Goal: Transaction & Acquisition: Book appointment/travel/reservation

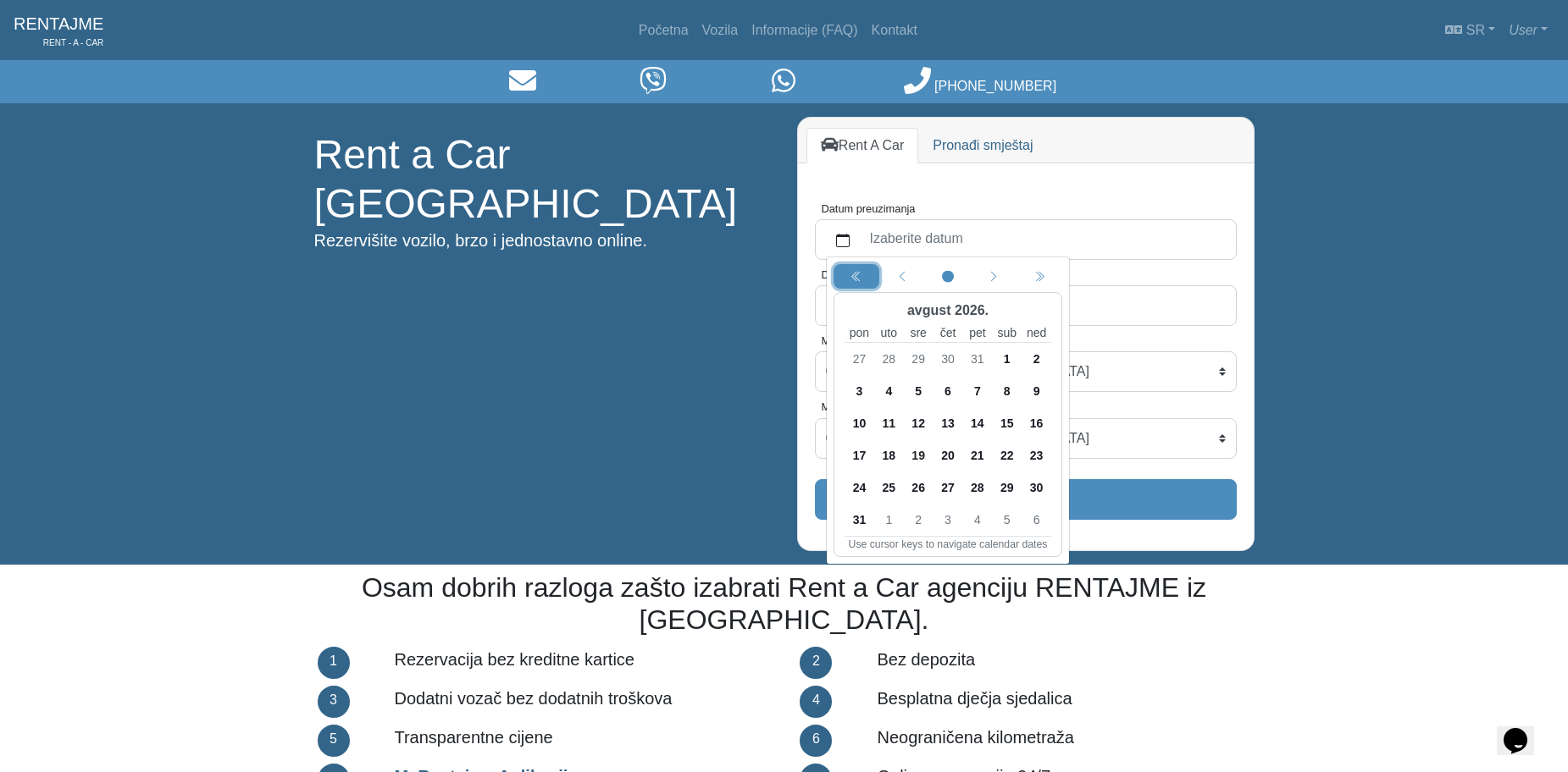
click at [859, 275] on icon "chevron double left" at bounding box center [856, 278] width 12 height 12
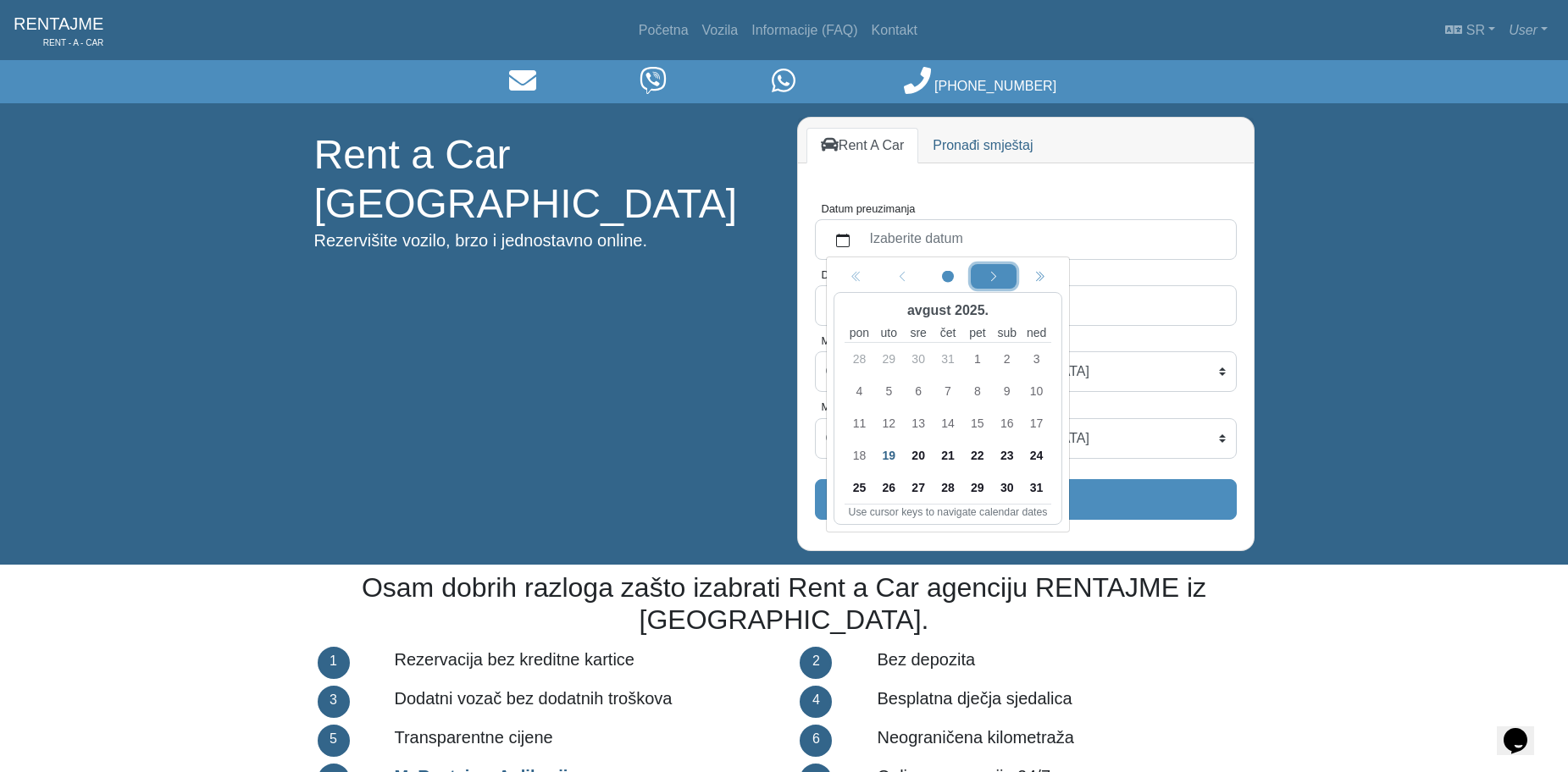
click at [995, 281] on icon "chevron left" at bounding box center [994, 278] width 12 height 12
click at [890, 420] on span "16" at bounding box center [888, 422] width 27 height 27
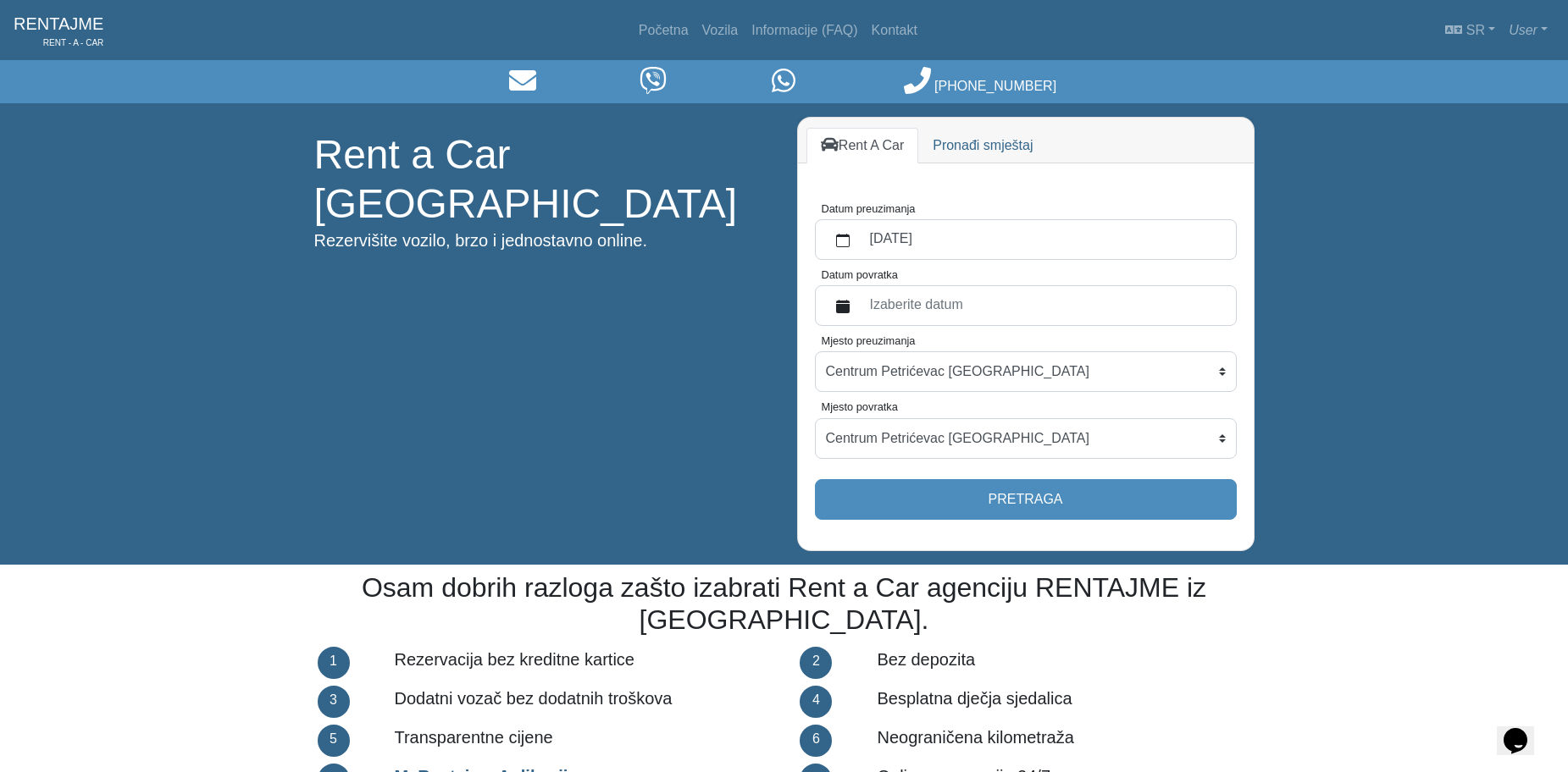
click at [946, 293] on label "Izaberite datum" at bounding box center [1042, 306] width 366 height 30
click at [860, 293] on button "Datum povratka" at bounding box center [842, 306] width 34 height 30
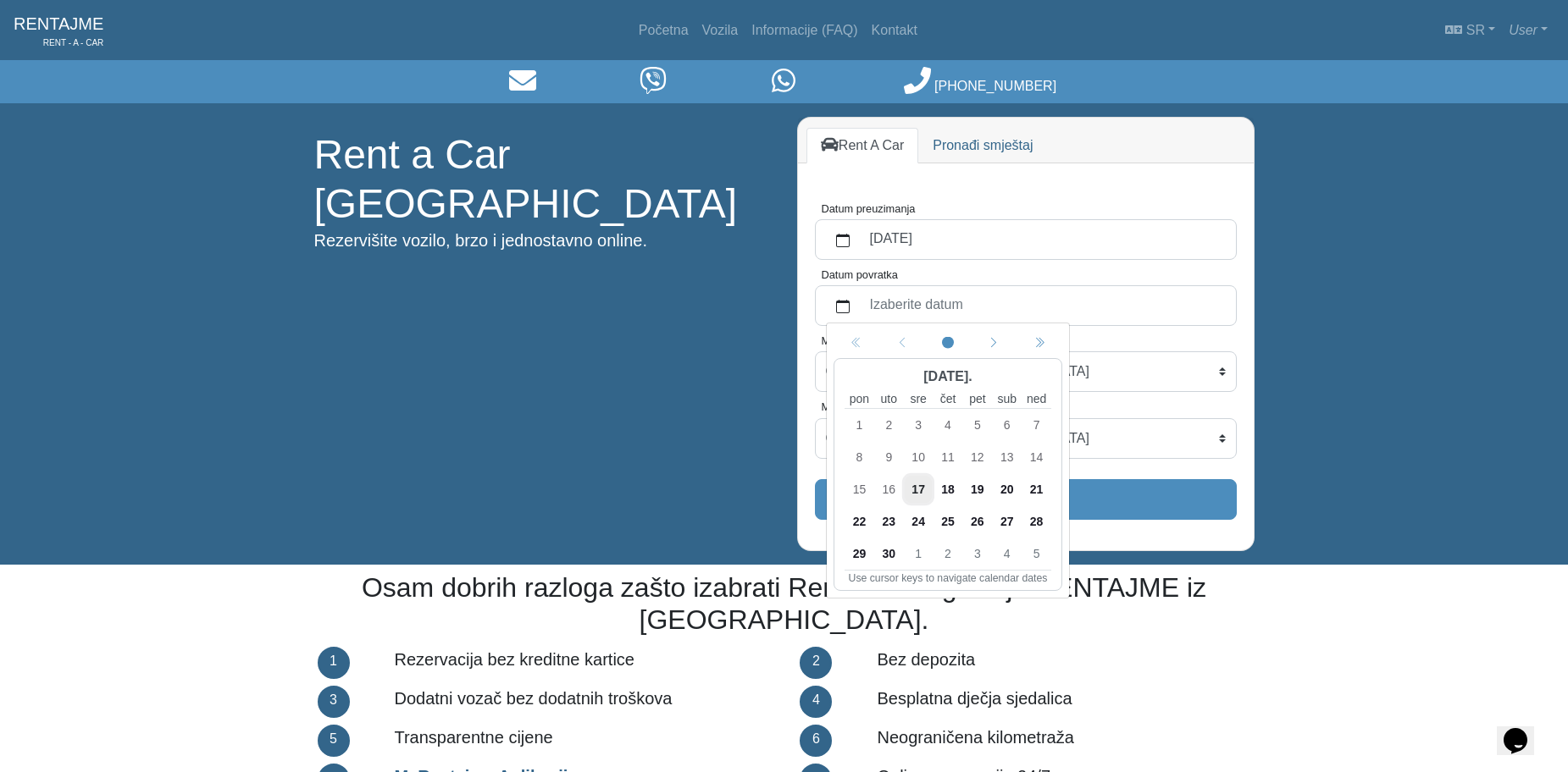
click at [952, 489] on span "18" at bounding box center [947, 489] width 27 height 27
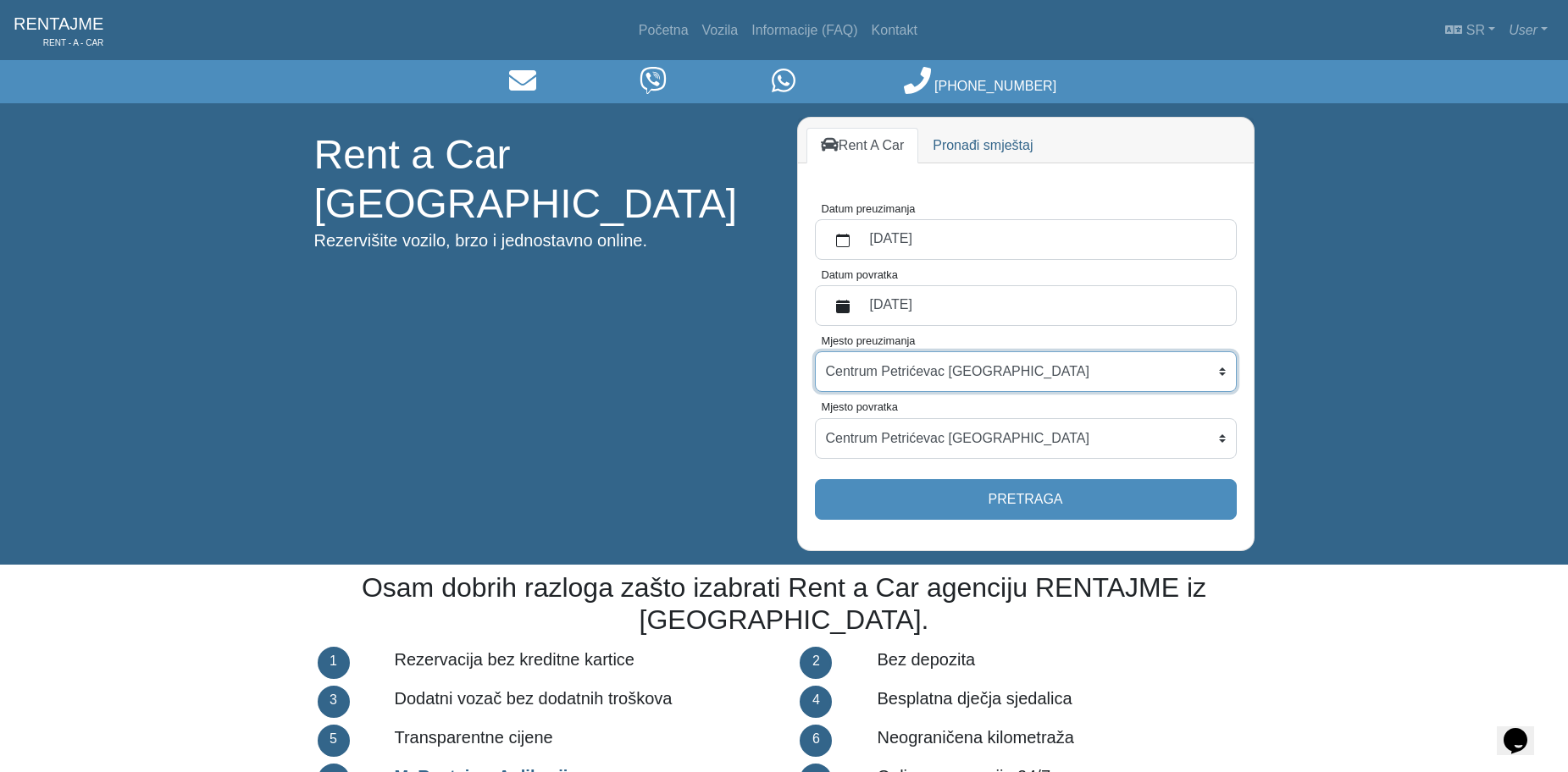
click at [1038, 372] on select "Centrum Petrićevac [GEOGRAPHIC_DATA] Po dogovoru ([GEOGRAPHIC_DATA]) [GEOGRAPHI…" at bounding box center [1025, 371] width 422 height 41
click at [1038, 370] on select "Centrum Petrićevac [GEOGRAPHIC_DATA] Po dogovoru ([GEOGRAPHIC_DATA]) [GEOGRAPHI…" at bounding box center [1025, 371] width 422 height 41
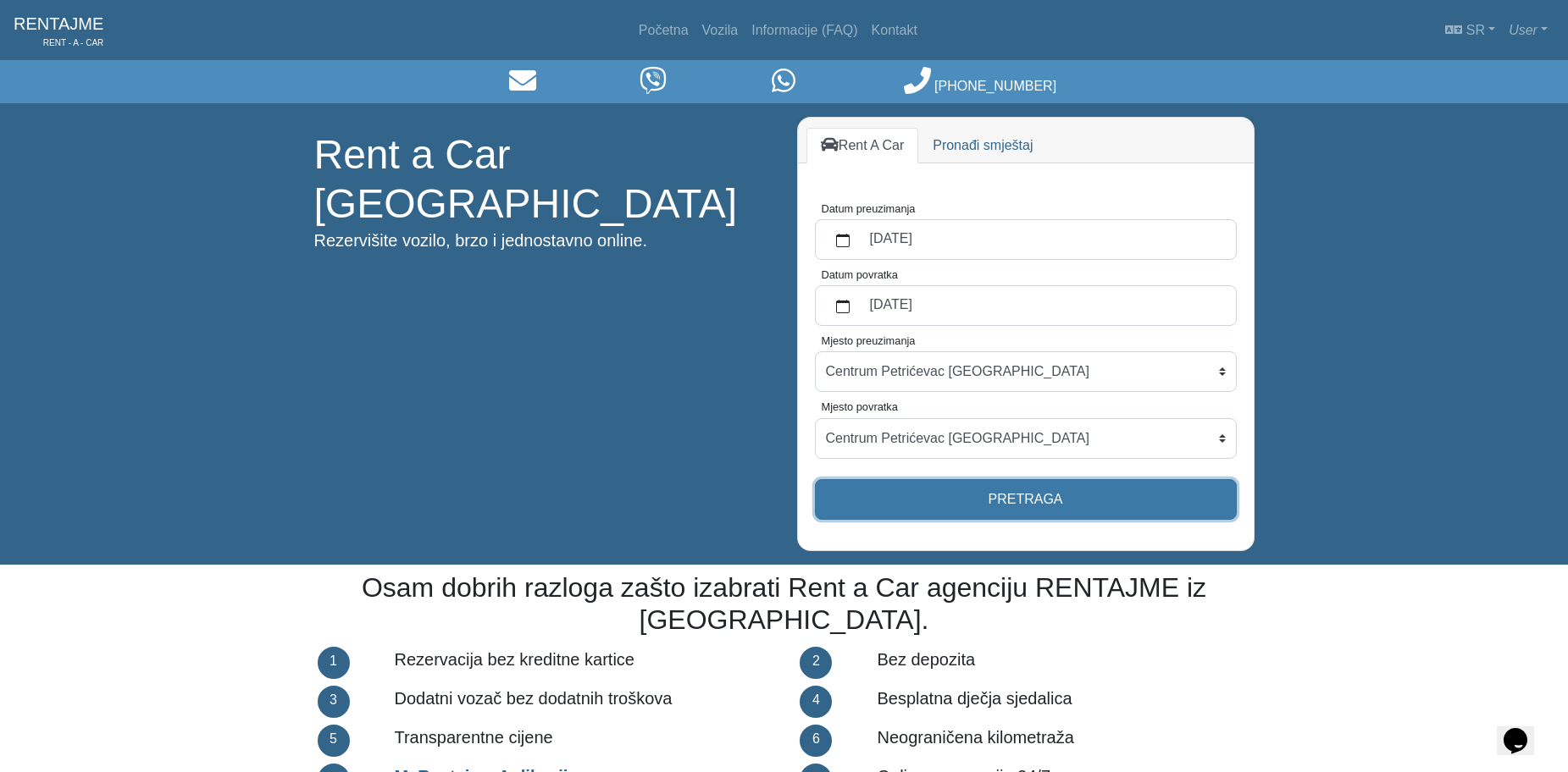
click at [1009, 498] on button "Pretraga" at bounding box center [1025, 499] width 422 height 41
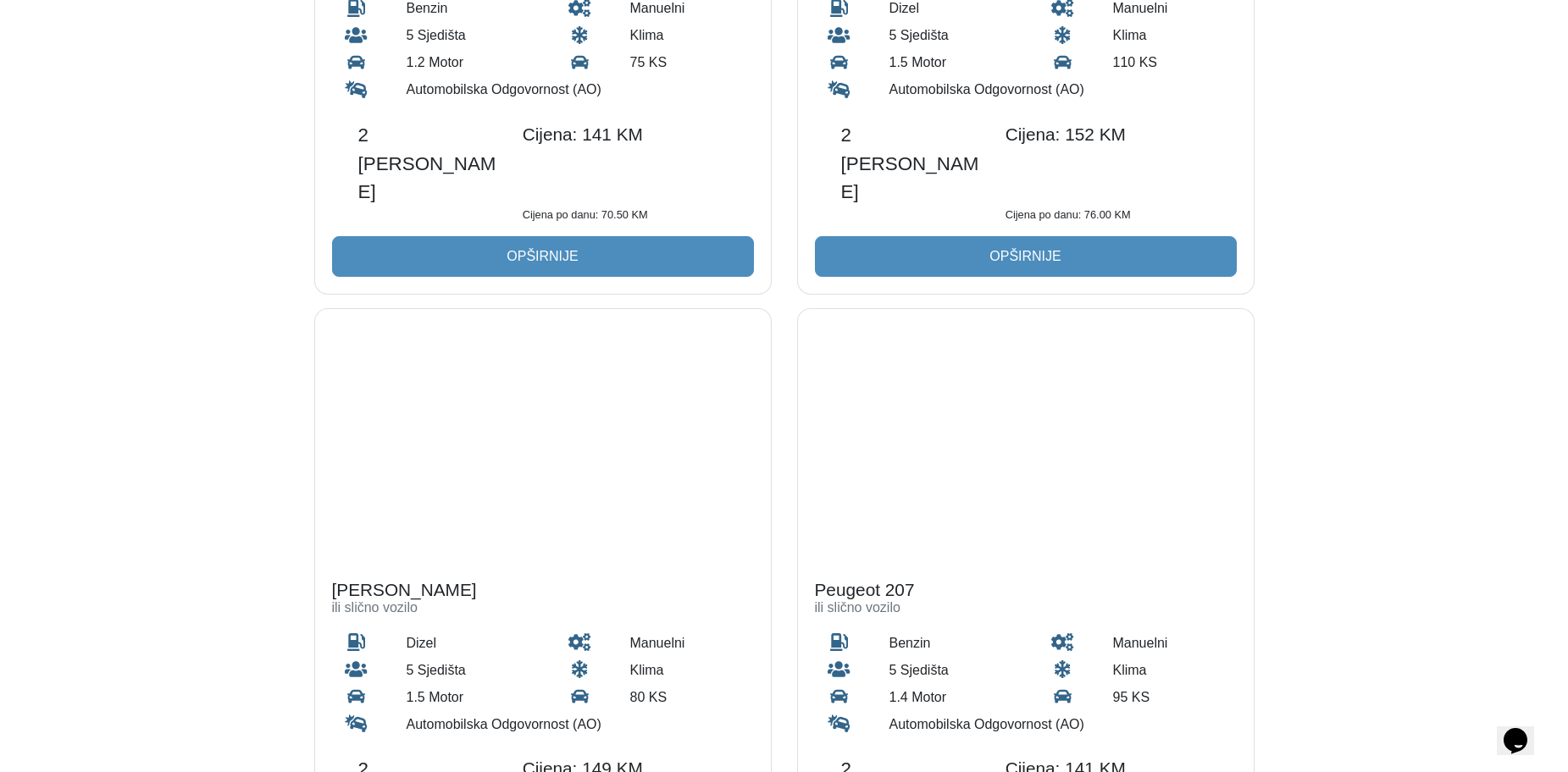
scroll to position [254, 0]
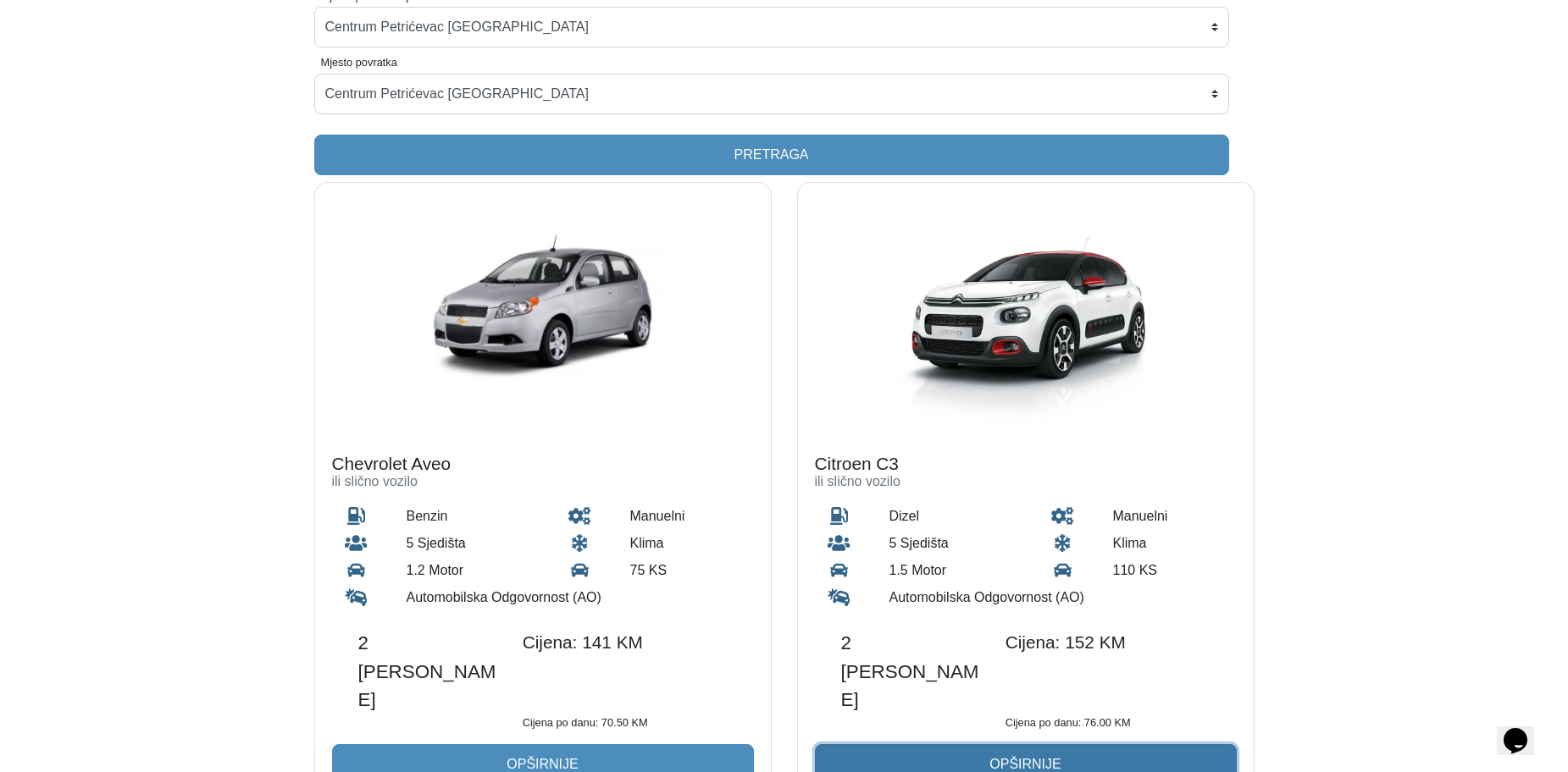
click at [1093, 744] on button "Opširnije" at bounding box center [1025, 764] width 422 height 41
